Goal: Find specific page/section: Find specific page/section

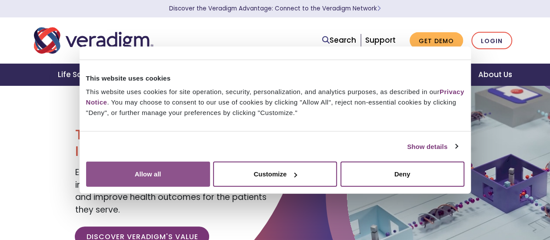
click at [210, 161] on button "Allow all" at bounding box center [148, 173] width 124 height 25
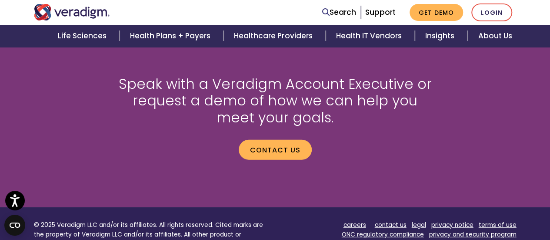
scroll to position [1044, 0]
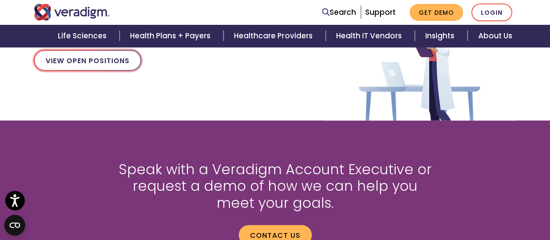
click at [101, 60] on link "View Open Positions" at bounding box center [87, 60] width 107 height 21
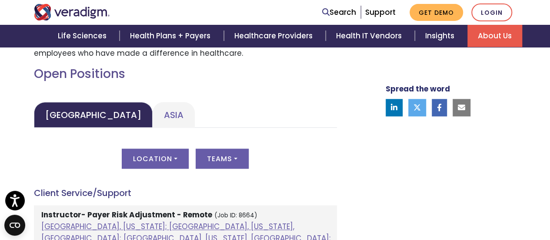
scroll to position [391, 0]
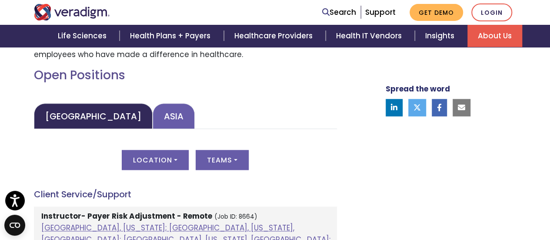
click at [153, 116] on link "Asia" at bounding box center [174, 116] width 42 height 26
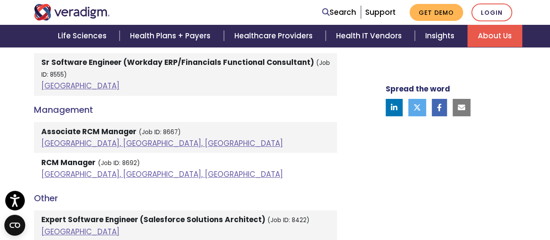
scroll to position [1609, 0]
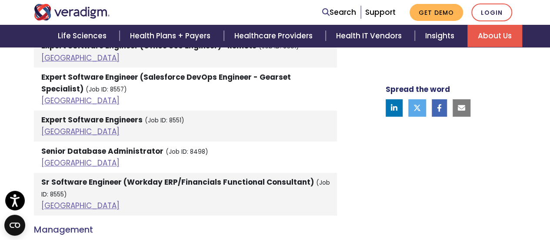
scroll to position [1459, 0]
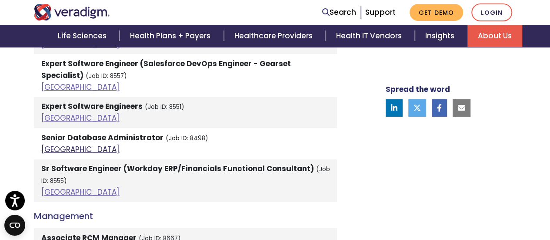
click at [47, 144] on link "India" at bounding box center [80, 149] width 78 height 10
